Goal: Information Seeking & Learning: Check status

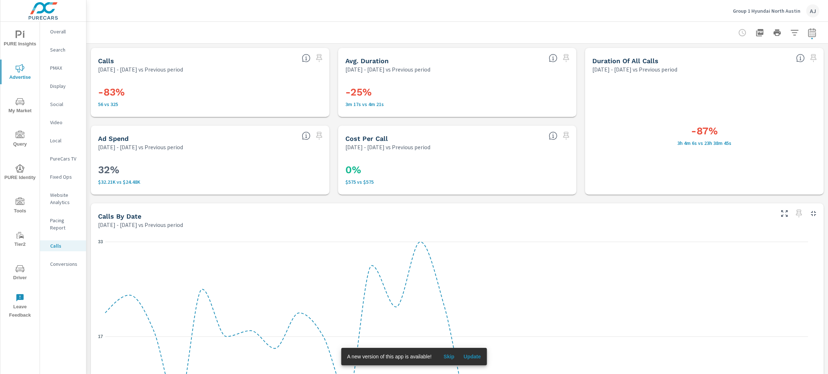
click at [71, 156] on p "PureCars TV" at bounding box center [65, 158] width 30 height 7
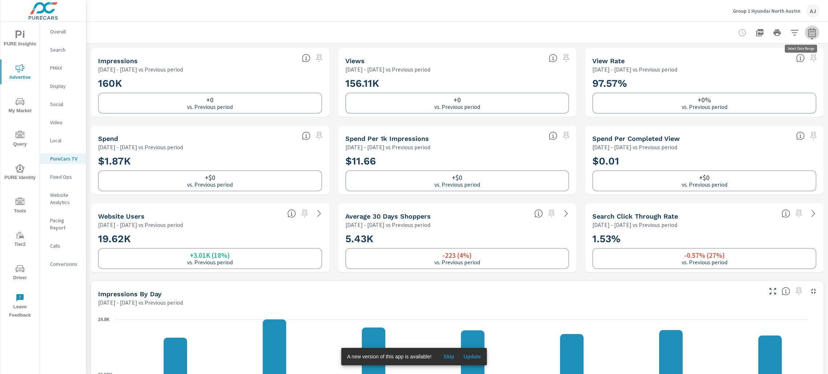
click at [808, 32] on icon "button" at bounding box center [812, 32] width 9 height 9
select select "Previous period"
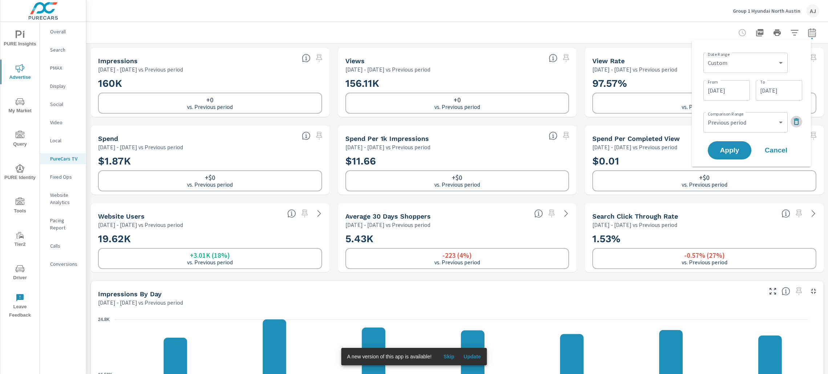
click at [796, 121] on icon "button" at bounding box center [796, 121] width 9 height 9
click at [735, 129] on span "Apply" at bounding box center [730, 130] width 30 height 7
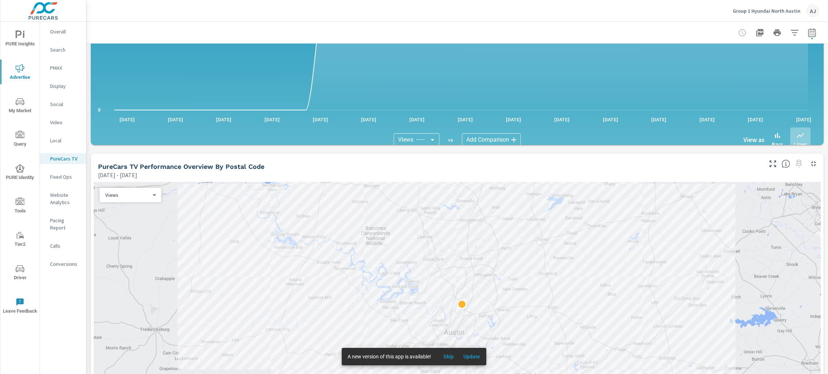
scroll to position [599, 0]
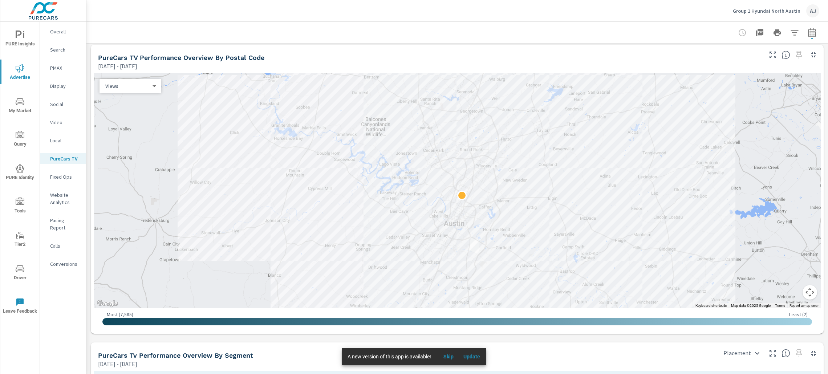
click at [783, 11] on p "Group 1 Hyundai North Austin" at bounding box center [767, 11] width 68 height 7
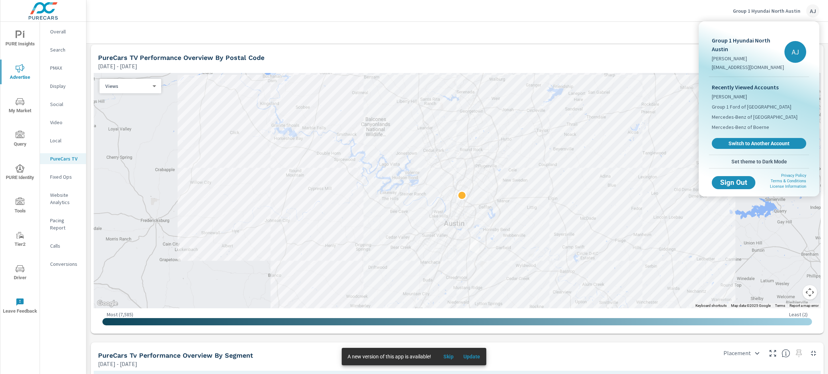
click at [598, 8] on div at bounding box center [414, 187] width 828 height 374
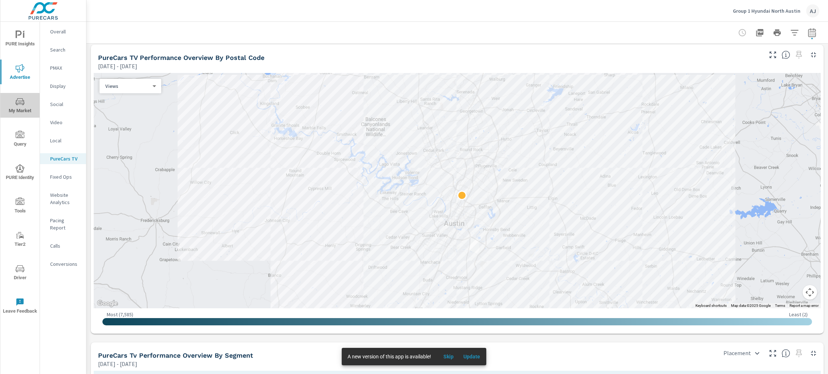
click at [16, 100] on icon "nav menu" at bounding box center [20, 101] width 9 height 9
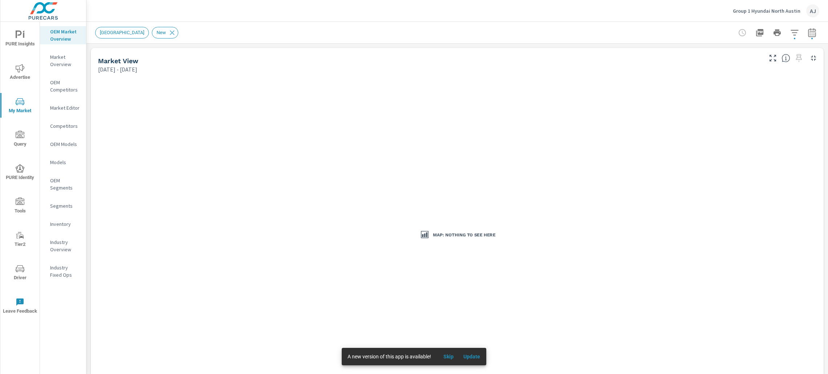
click at [61, 221] on p "Inventory" at bounding box center [65, 224] width 30 height 7
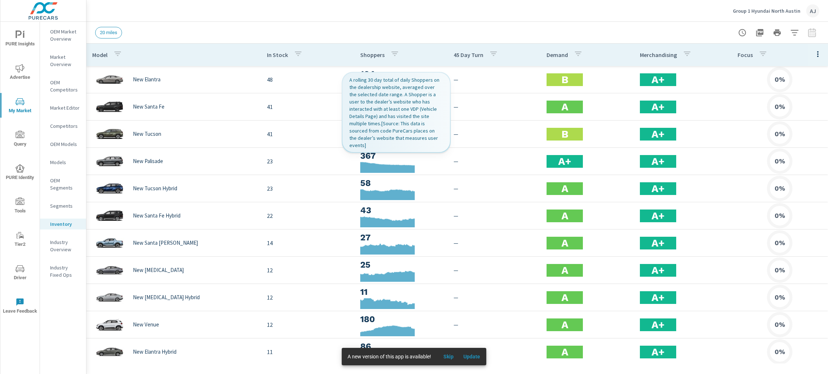
click at [372, 53] on p "Shoppers" at bounding box center [372, 54] width 24 height 7
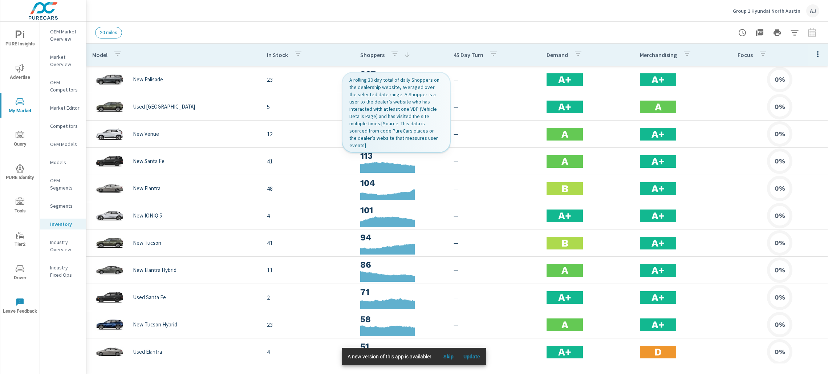
click at [372, 54] on p "Shoppers" at bounding box center [372, 54] width 24 height 7
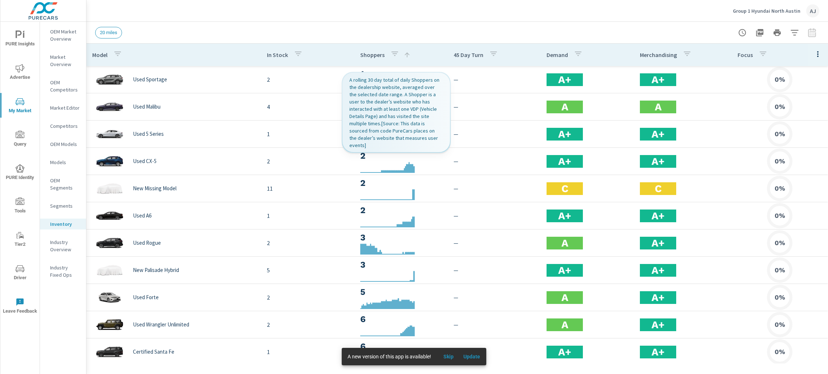
click at [367, 54] on p "Shoppers" at bounding box center [372, 54] width 24 height 7
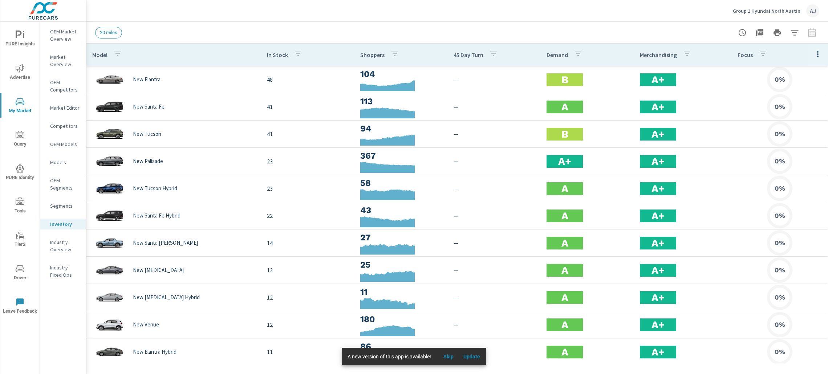
click at [452, 358] on span "Skip" at bounding box center [448, 357] width 17 height 7
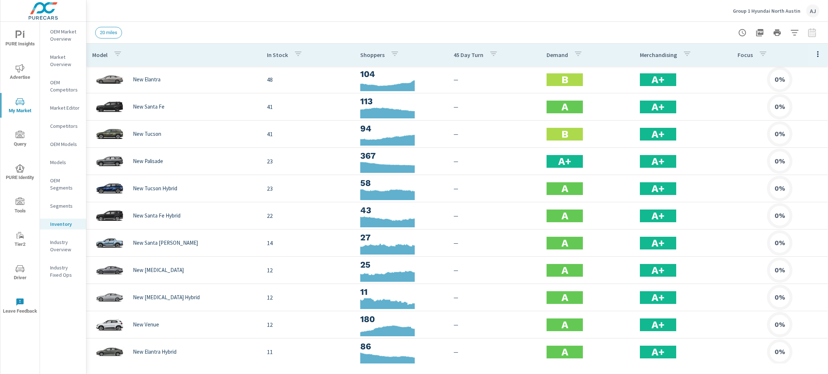
click at [16, 74] on span "Advertise" at bounding box center [20, 73] width 35 height 18
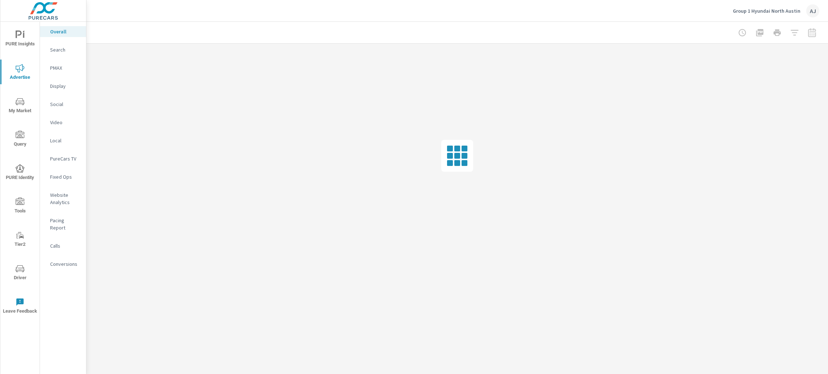
click at [61, 195] on p "Website Analytics" at bounding box center [65, 198] width 30 height 15
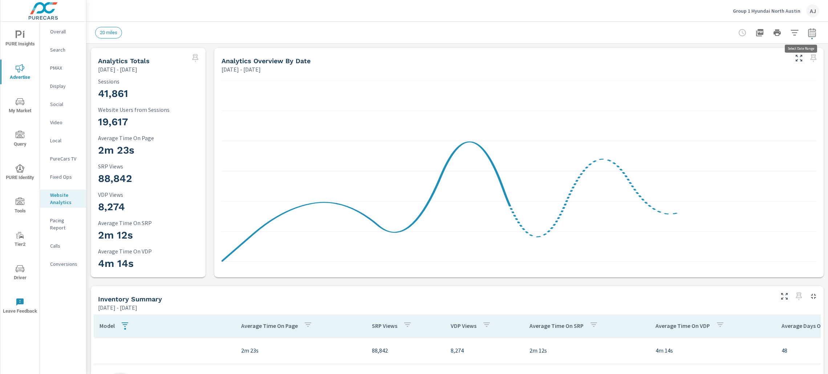
click at [808, 32] on icon "button" at bounding box center [812, 32] width 9 height 9
click at [731, 109] on p "+ Add comparison" at bounding box center [753, 109] width 99 height 9
select select "Previous period"
click at [726, 152] on span "Apply" at bounding box center [730, 150] width 30 height 7
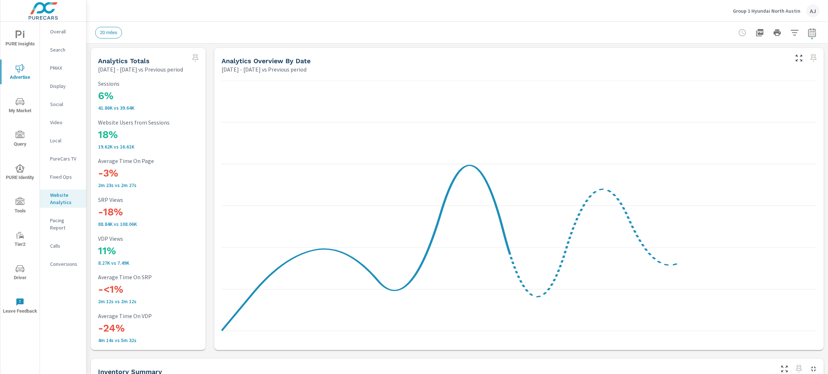
click at [692, 31] on div "20 miles" at bounding box center [406, 33] width 623 height 12
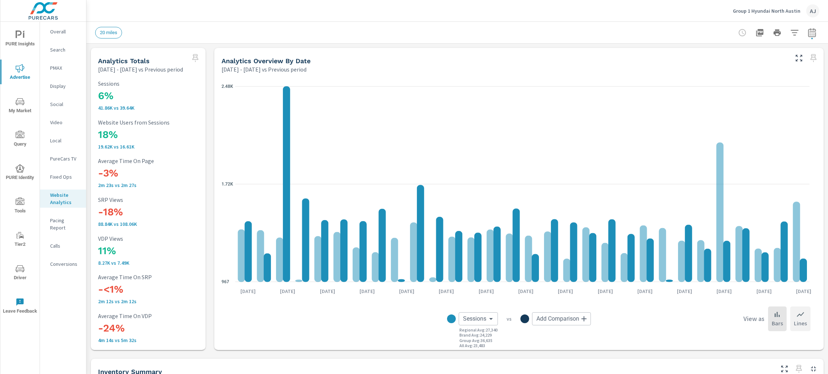
click at [800, 322] on div "Lines" at bounding box center [801, 319] width 20 height 25
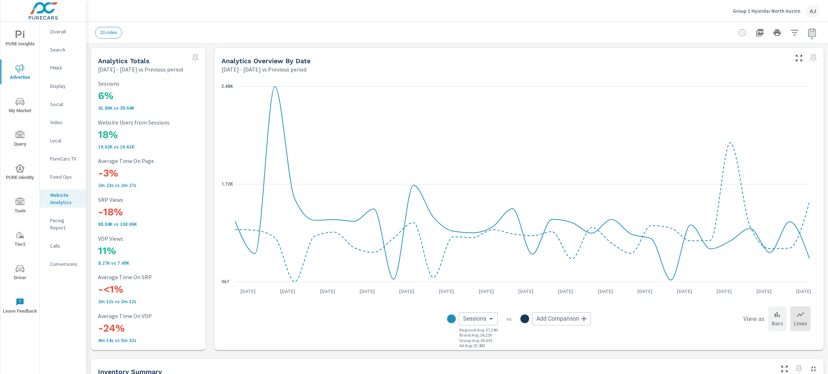
click at [773, 315] on icon at bounding box center [777, 314] width 9 height 9
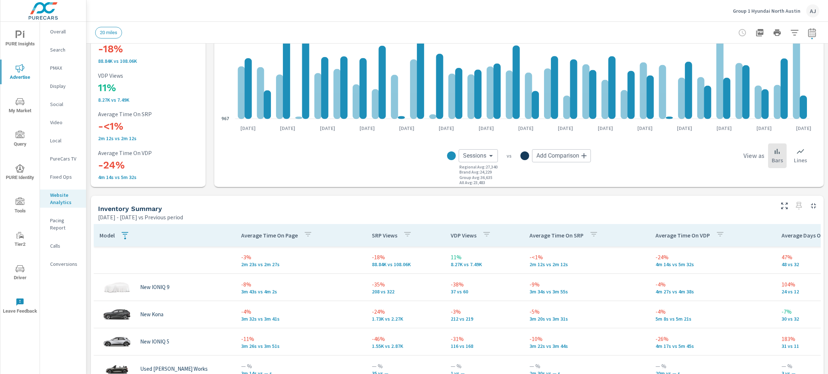
scroll to position [272, 0]
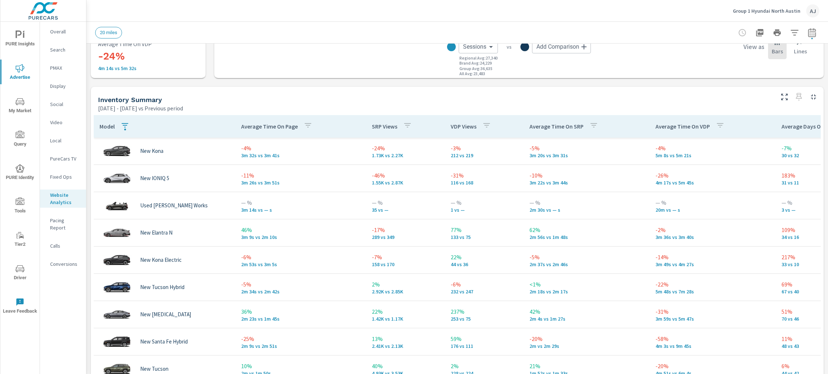
scroll to position [34, 0]
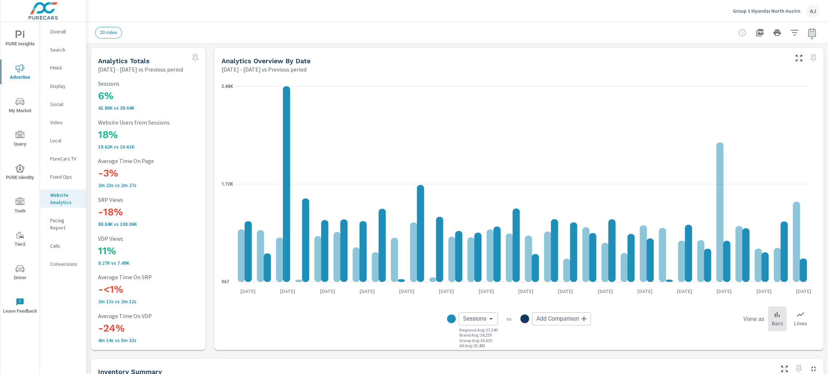
click at [696, 61] on div "Analytics Overview By Date" at bounding box center [505, 61] width 566 height 8
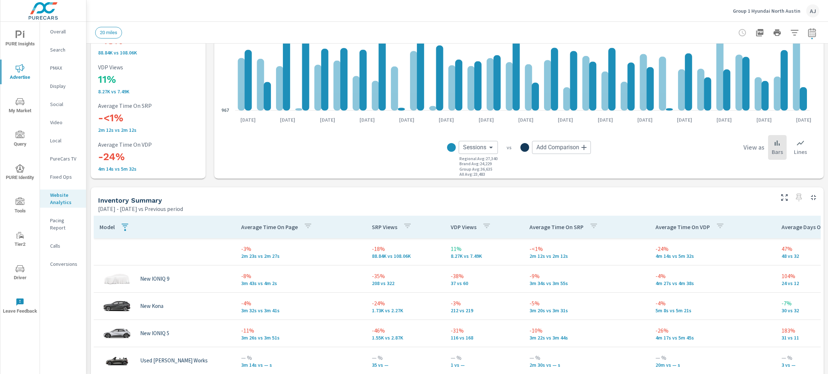
scroll to position [163, 0]
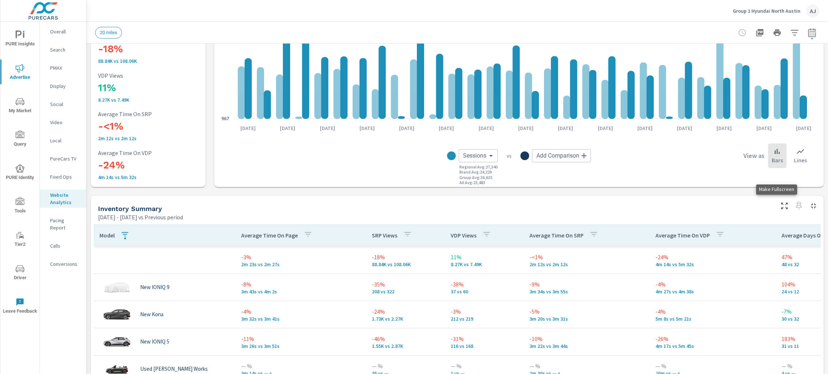
click at [780, 206] on icon "button" at bounding box center [784, 206] width 9 height 9
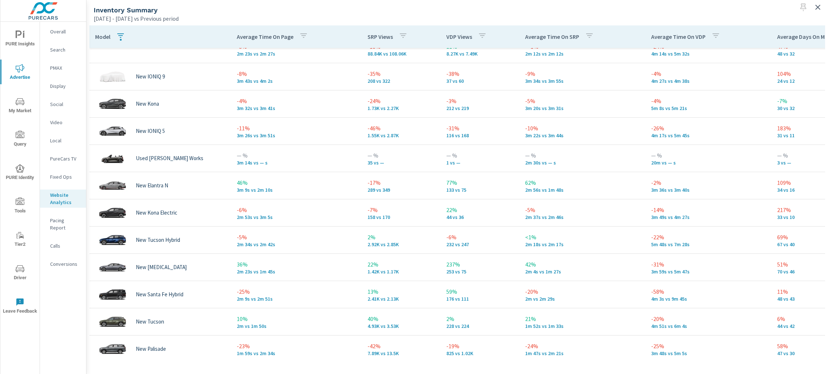
scroll to position [20, 0]
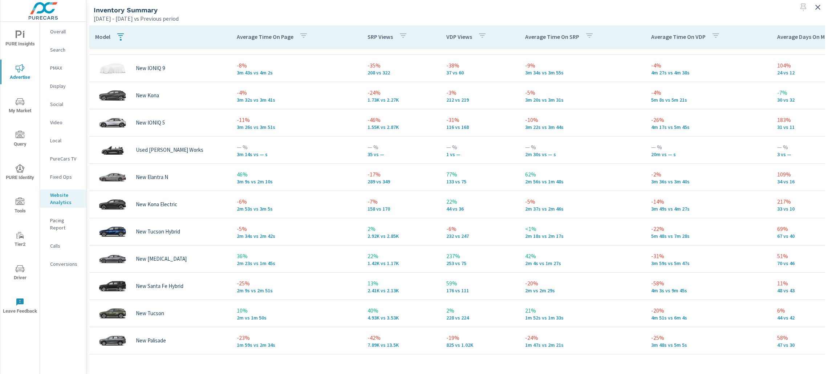
click at [281, 37] on p "Average Time On Page" at bounding box center [265, 36] width 57 height 7
click at [269, 35] on p "Average Time On Page" at bounding box center [265, 36] width 57 height 7
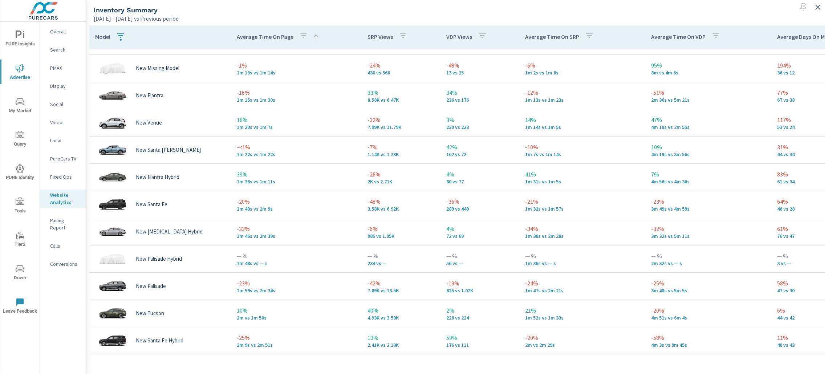
click at [269, 35] on p "Average Time On Page" at bounding box center [265, 36] width 57 height 7
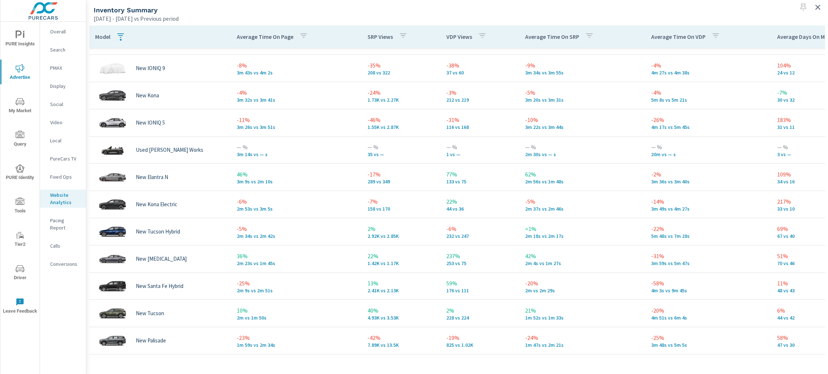
click at [269, 35] on p "Average Time On Page" at bounding box center [265, 36] width 57 height 7
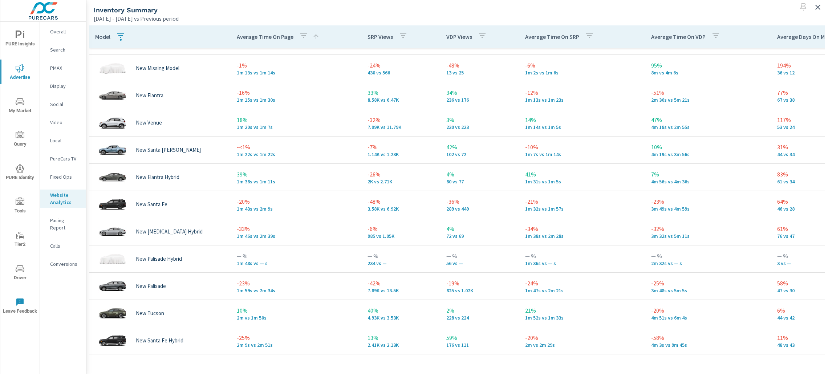
click at [269, 35] on p "Average Time On Page" at bounding box center [265, 36] width 57 height 7
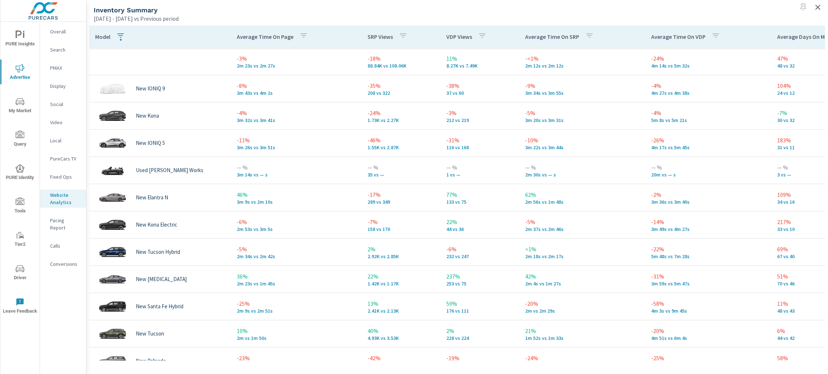
click at [61, 261] on p "Conversions" at bounding box center [65, 264] width 30 height 7
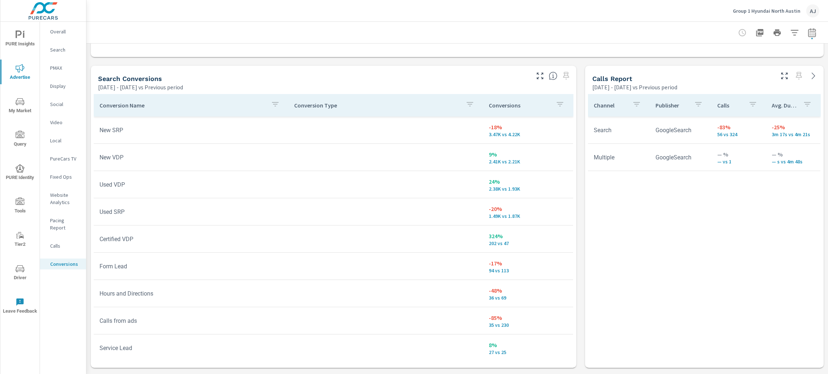
scroll to position [352, 0]
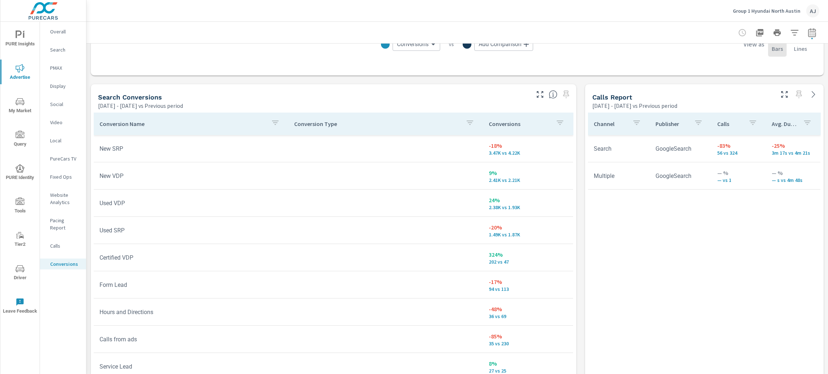
click at [489, 123] on p "Conversions" at bounding box center [519, 123] width 61 height 7
click at [489, 123] on p "Conversions" at bounding box center [515, 123] width 52 height 7
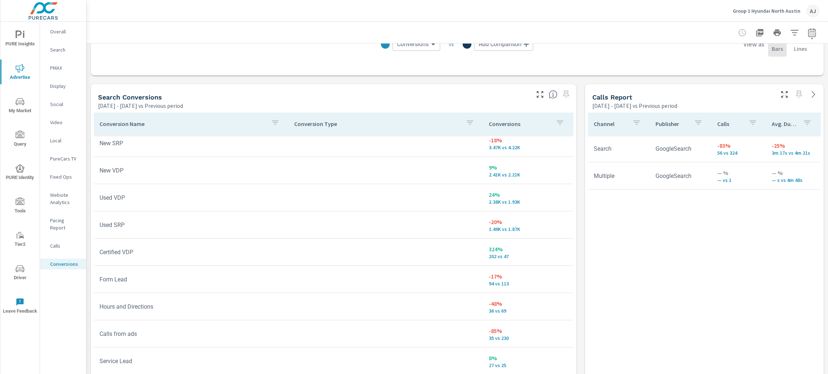
scroll to position [2, 0]
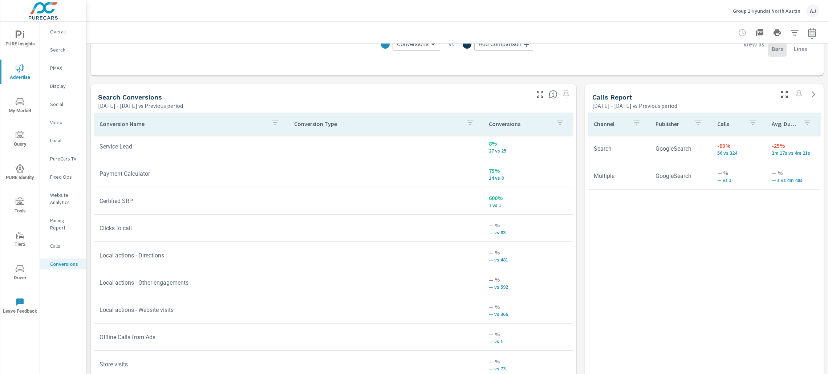
scroll to position [226, 0]
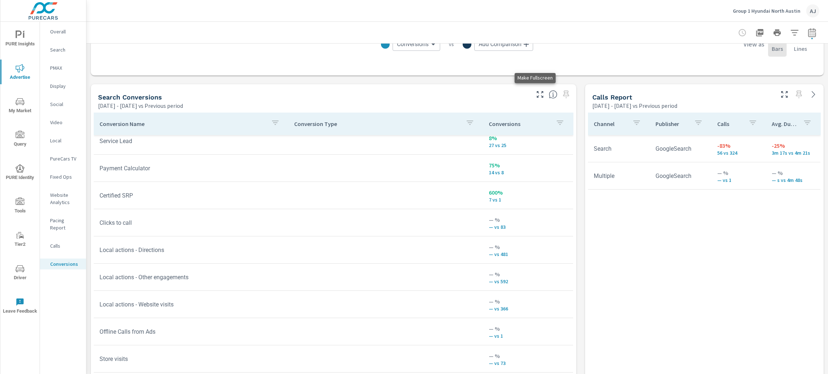
click at [536, 93] on icon "button" at bounding box center [540, 94] width 9 height 9
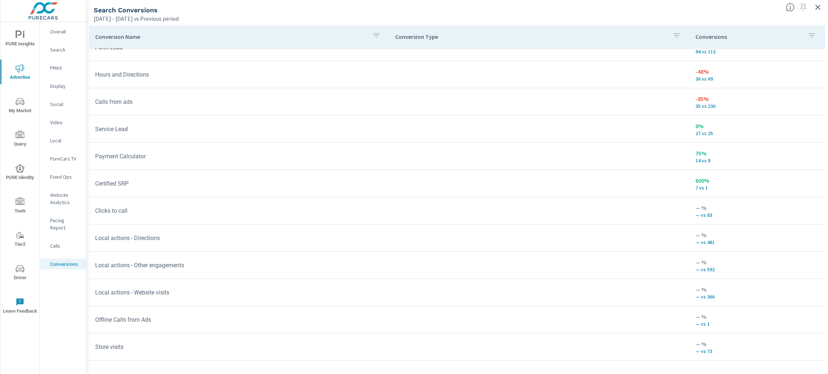
scroll to position [29, 0]
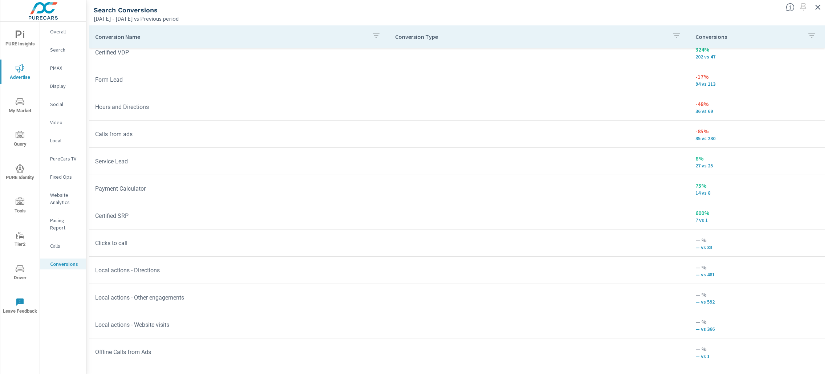
scroll to position [151, 0]
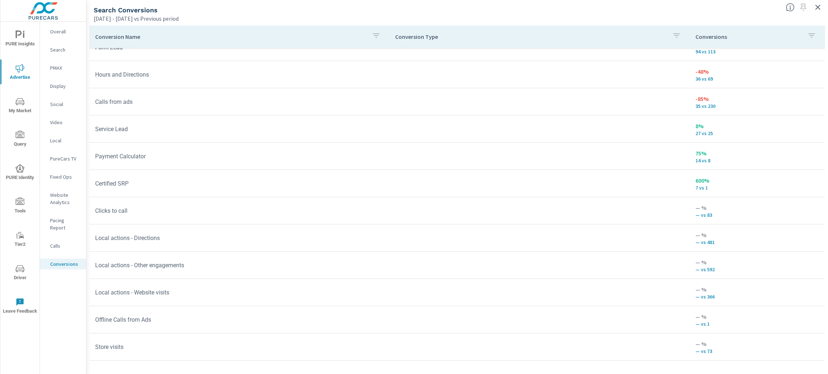
scroll to position [57, 0]
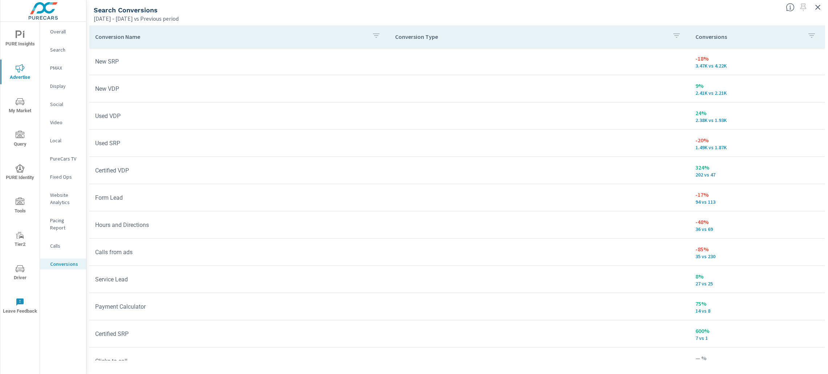
click at [183, 173] on td "Certified VDP" at bounding box center [239, 170] width 300 height 19
click at [818, 7] on icon "button" at bounding box center [818, 7] width 5 height 5
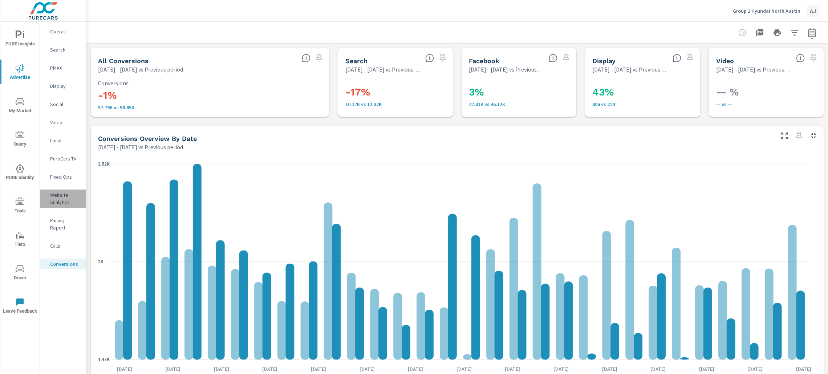
click at [66, 196] on p "Website Analytics" at bounding box center [65, 198] width 30 height 15
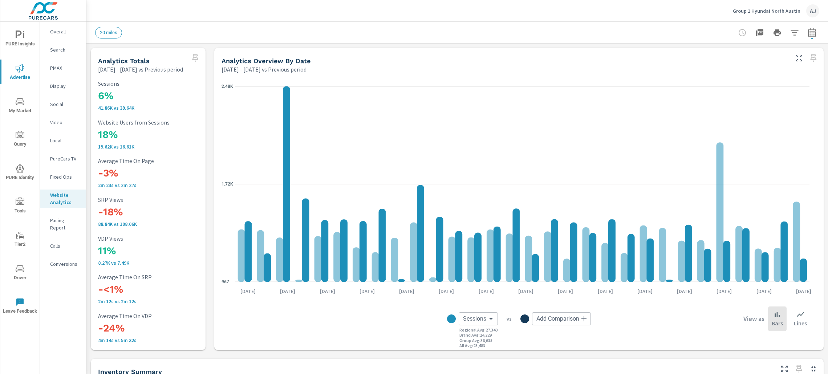
click at [53, 242] on p "Calls" at bounding box center [65, 245] width 30 height 7
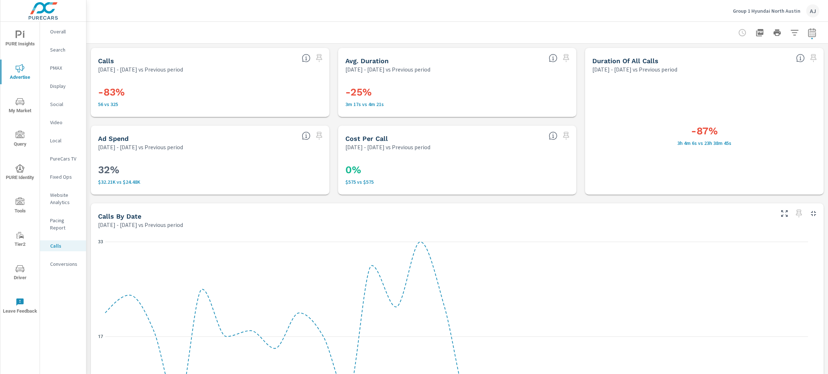
click at [56, 176] on p "Fixed Ops" at bounding box center [65, 176] width 30 height 7
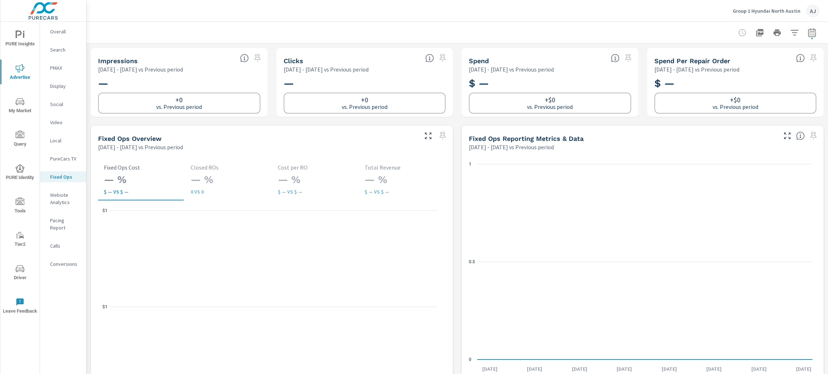
click at [62, 261] on p "Conversions" at bounding box center [65, 264] width 30 height 7
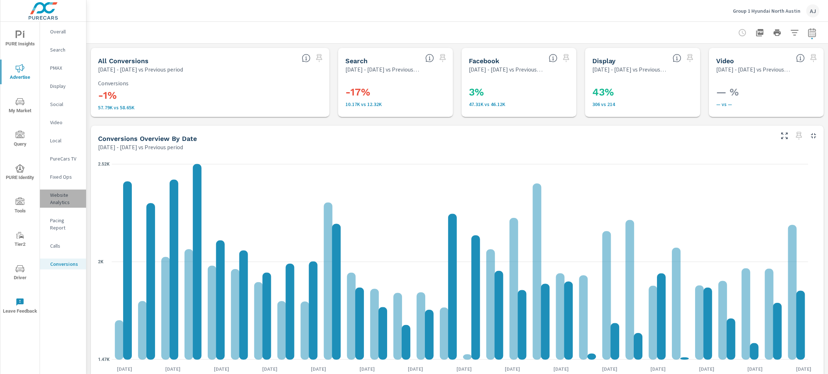
click at [58, 202] on p "Website Analytics" at bounding box center [65, 198] width 30 height 15
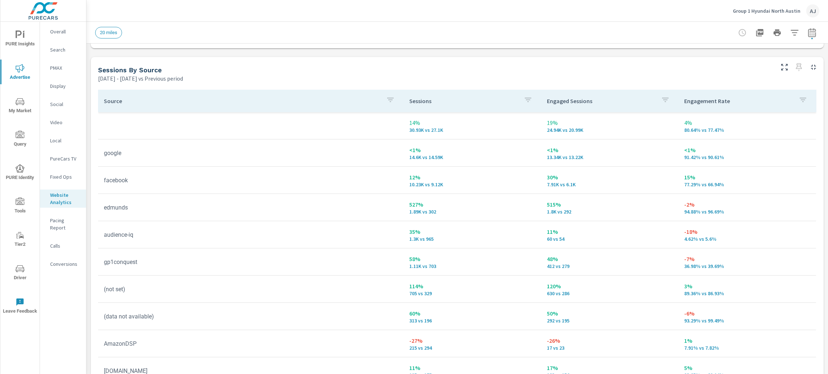
scroll to position [726, 0]
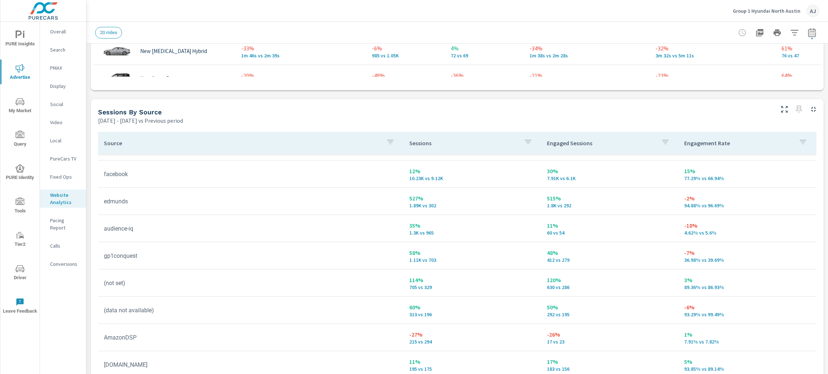
scroll to position [20, 0]
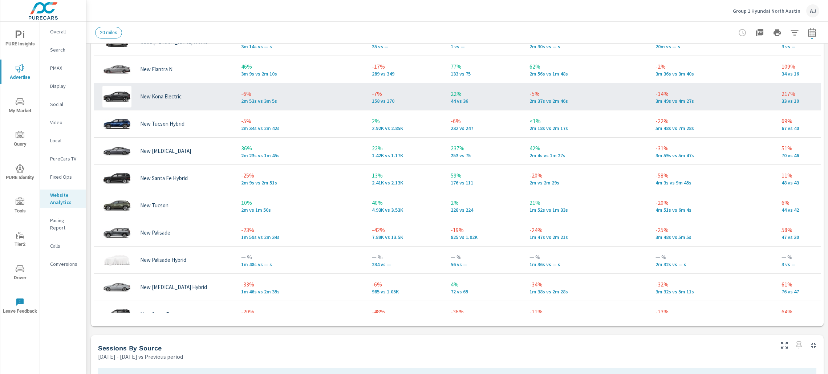
scroll to position [654, 0]
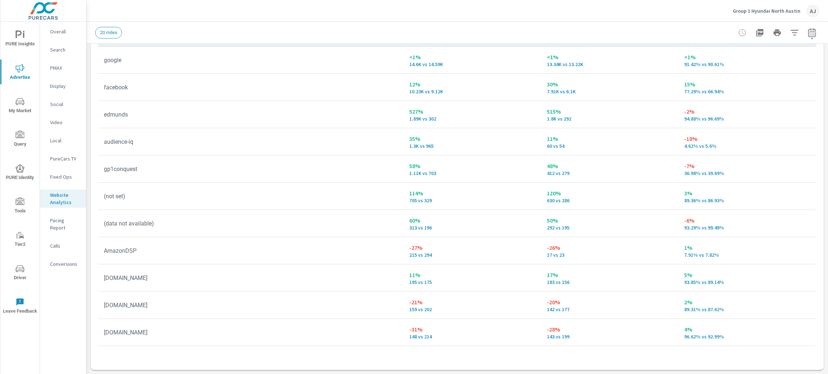
scroll to position [829, 0]
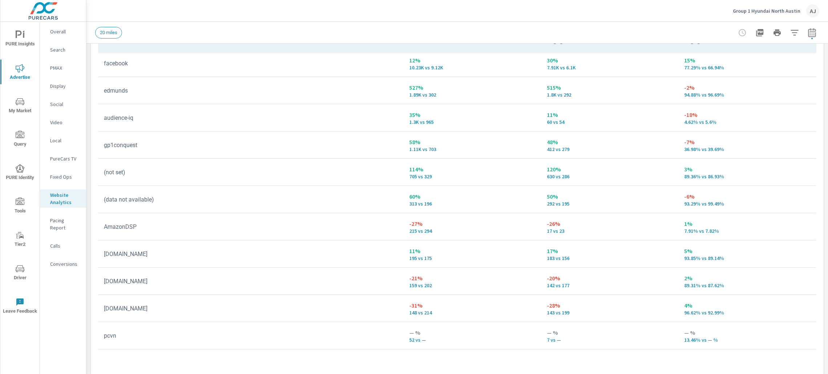
scroll to position [103, 0]
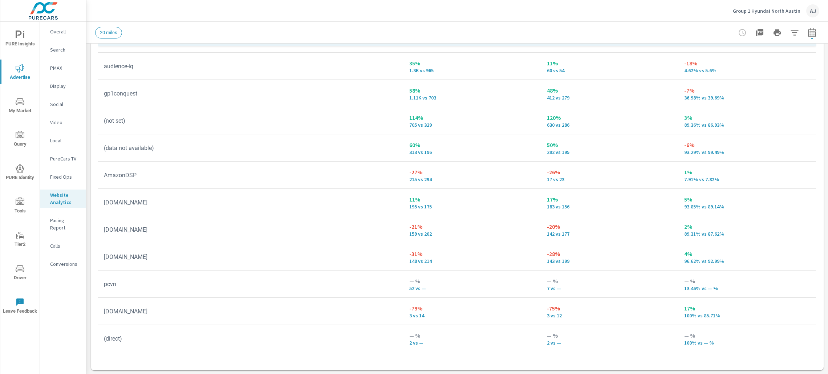
scroll to position [835, 0]
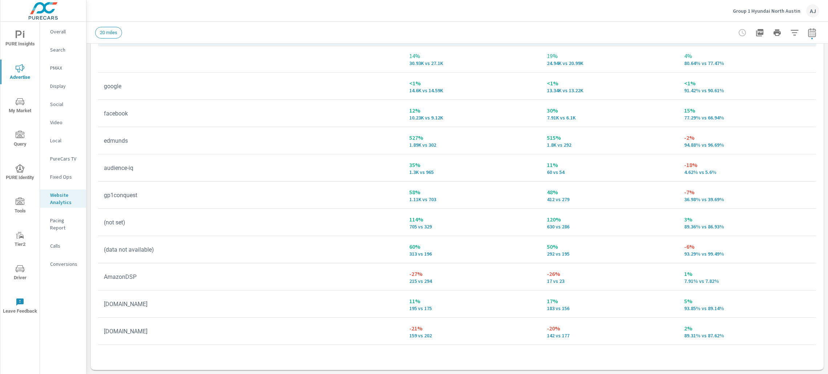
scroll to position [563, 0]
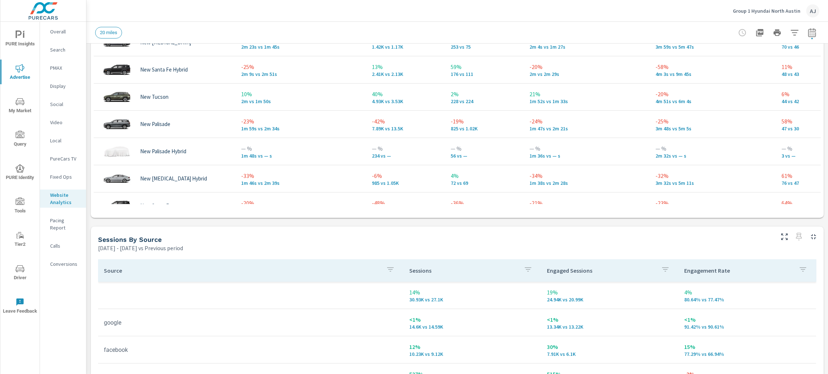
scroll to position [617, 0]
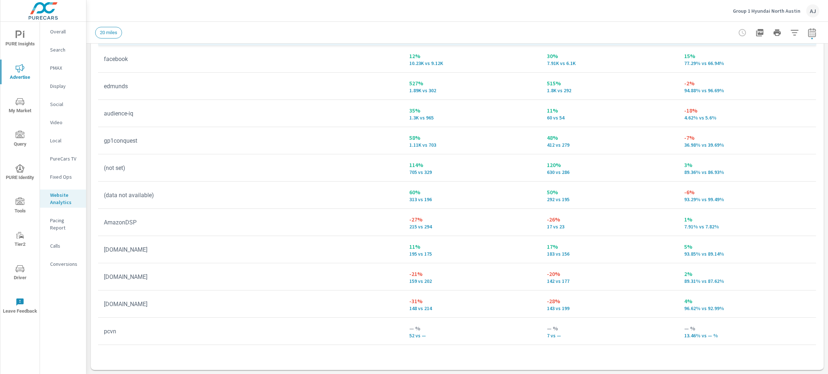
scroll to position [822, 0]
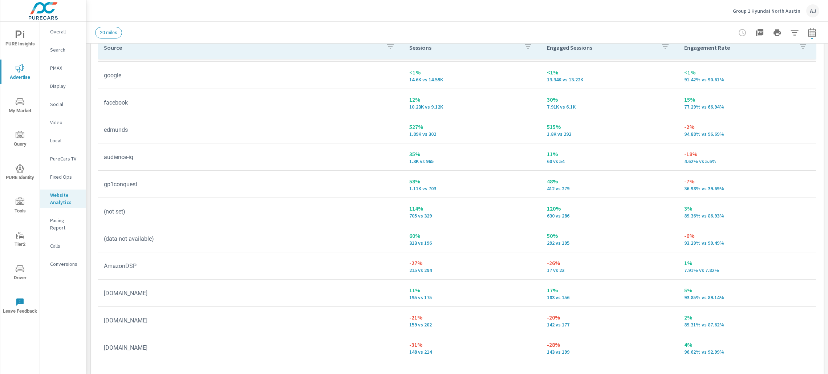
scroll to position [25, 0]
